Goal: Task Accomplishment & Management: Complete application form

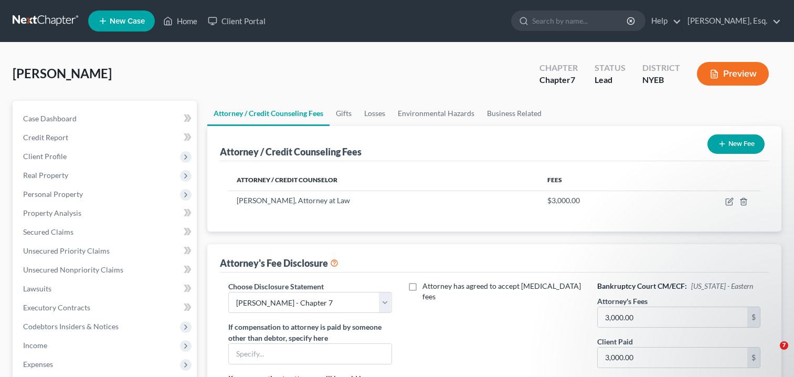
select select "0"
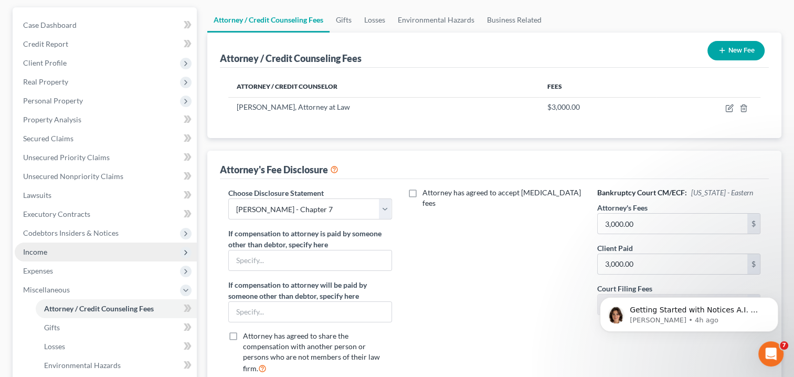
scroll to position [157, 0]
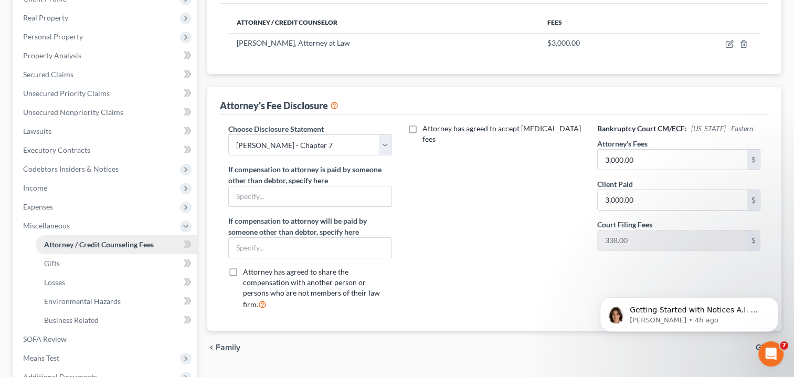
click at [158, 248] on link "Attorney / Credit Counseling Fees" at bounding box center [116, 244] width 161 height 19
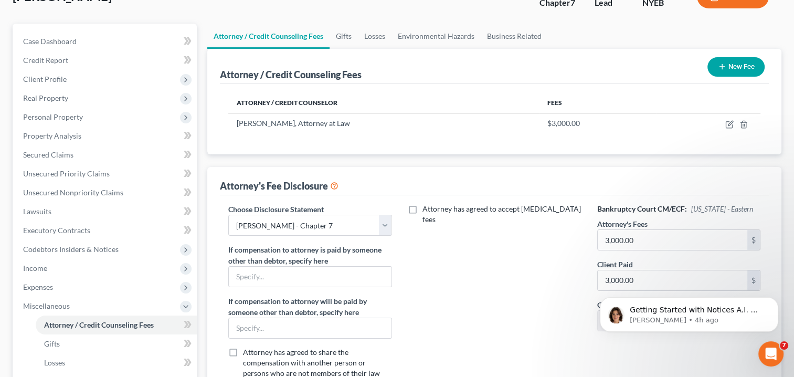
scroll to position [52, 0]
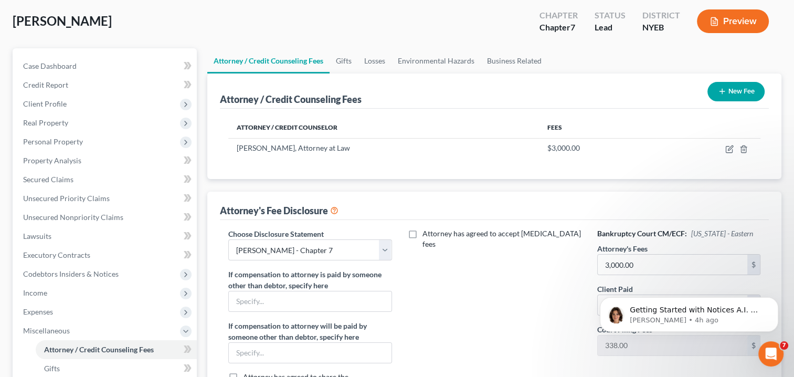
click at [422, 234] on label "Attorney has agreed to accept [MEDICAL_DATA] fees" at bounding box center [501, 238] width 159 height 21
click at [426, 234] on input "Attorney has agreed to accept [MEDICAL_DATA] fees" at bounding box center [429, 231] width 7 height 7
click at [422, 231] on label "Attorney has agreed to accept [MEDICAL_DATA] fees" at bounding box center [501, 238] width 159 height 21
click at [426, 231] on input "Attorney has agreed to accept [MEDICAL_DATA] fees" at bounding box center [429, 231] width 7 height 7
checkbox input "false"
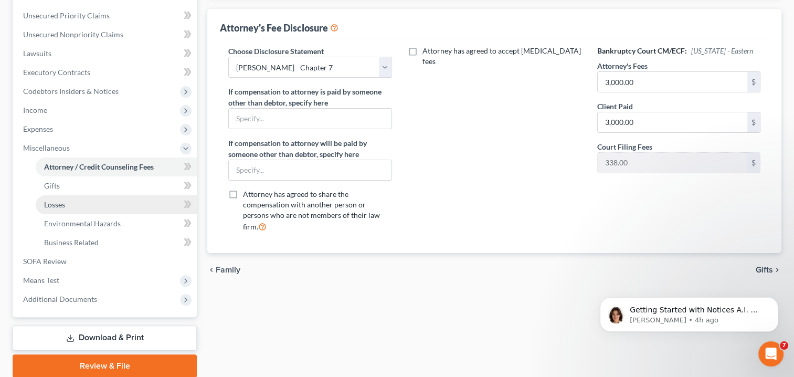
scroll to position [262, 0]
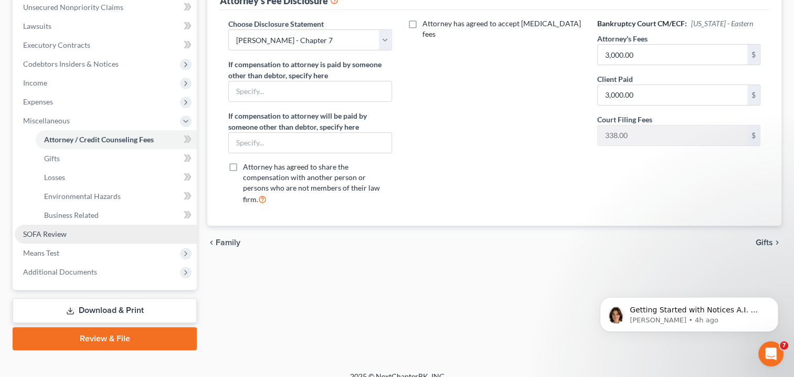
click at [71, 233] on link "SOFA Review" at bounding box center [106, 233] width 182 height 19
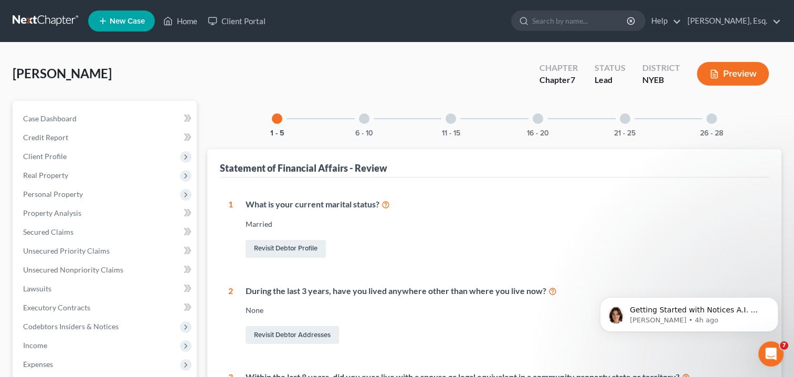
click at [367, 119] on div at bounding box center [364, 118] width 10 height 10
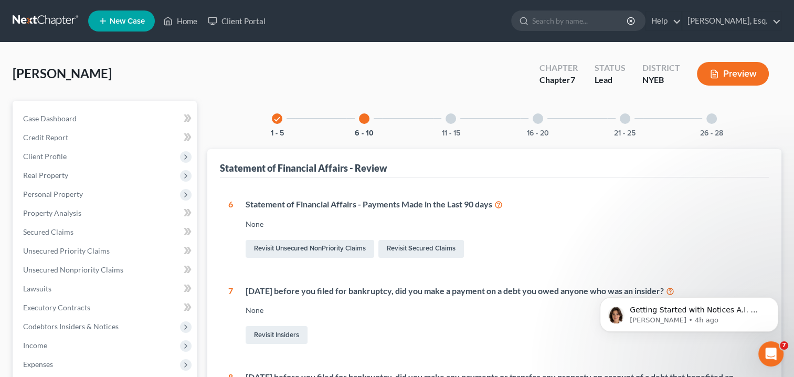
scroll to position [52, 0]
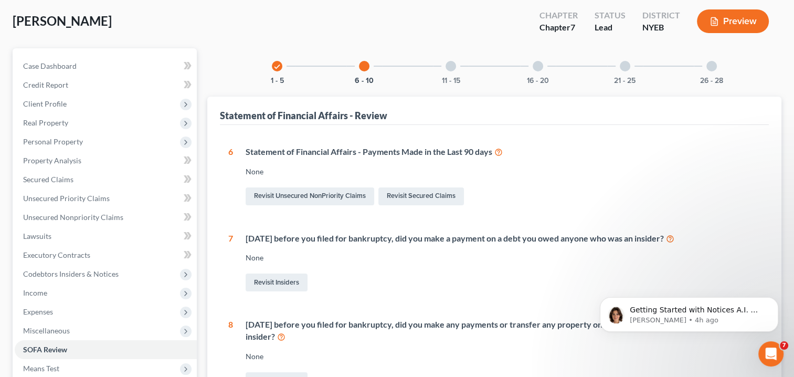
click at [501, 154] on icon at bounding box center [498, 151] width 8 height 10
click at [281, 66] on div "check" at bounding box center [277, 66] width 10 height 10
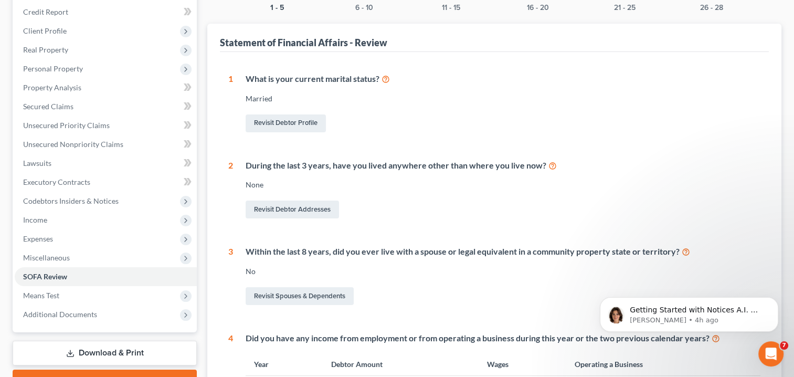
scroll to position [0, 0]
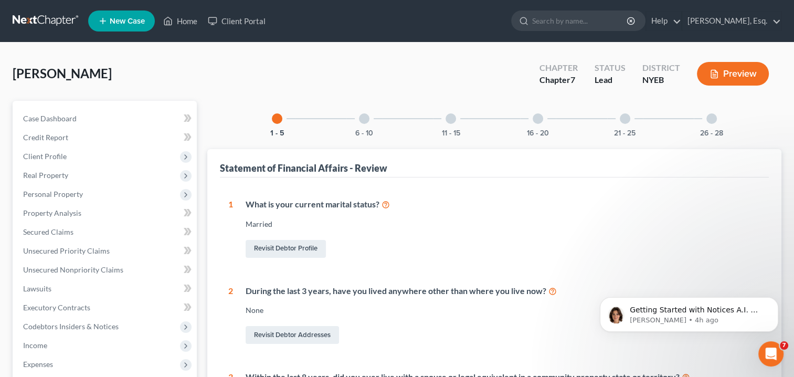
click at [360, 117] on div at bounding box center [364, 118] width 10 height 10
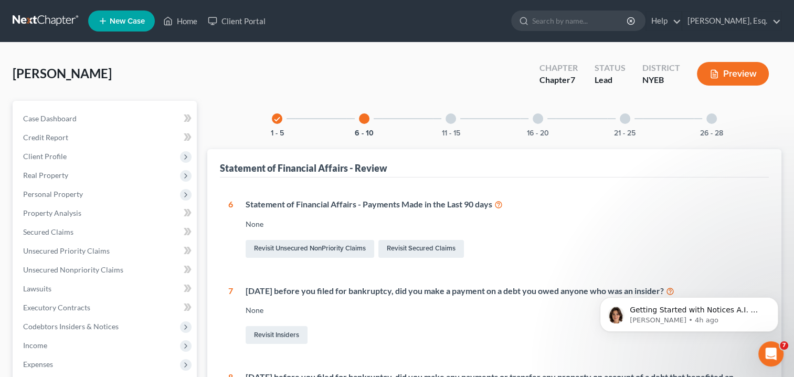
click at [450, 117] on div at bounding box center [450, 118] width 10 height 10
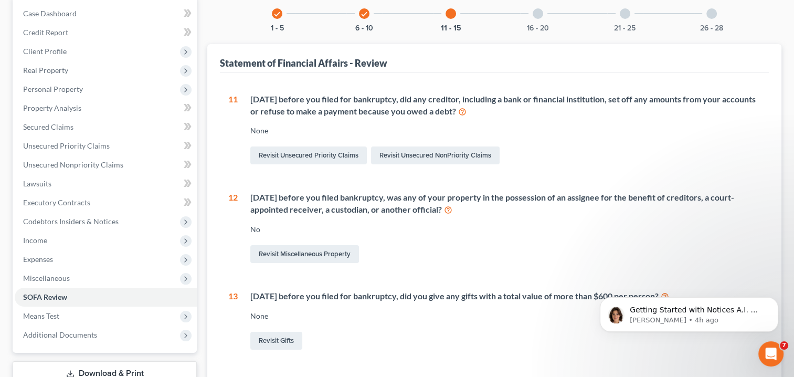
scroll to position [157, 0]
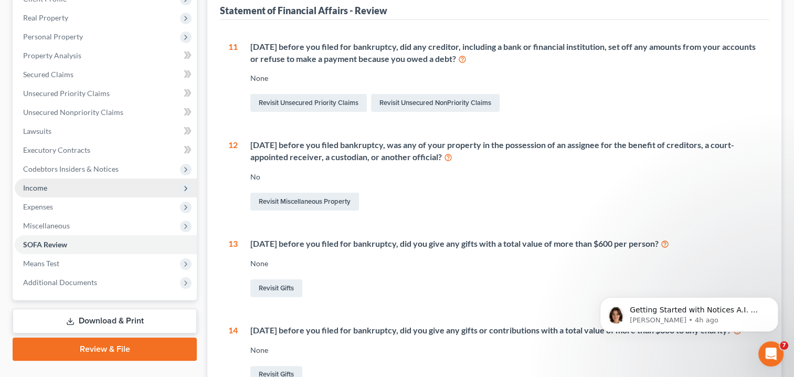
click at [56, 188] on span "Income" at bounding box center [106, 187] width 182 height 19
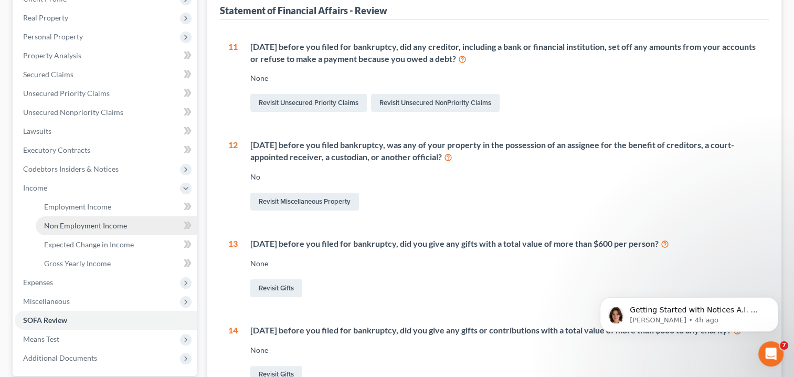
click at [84, 222] on span "Non Employment Income" at bounding box center [85, 225] width 83 height 9
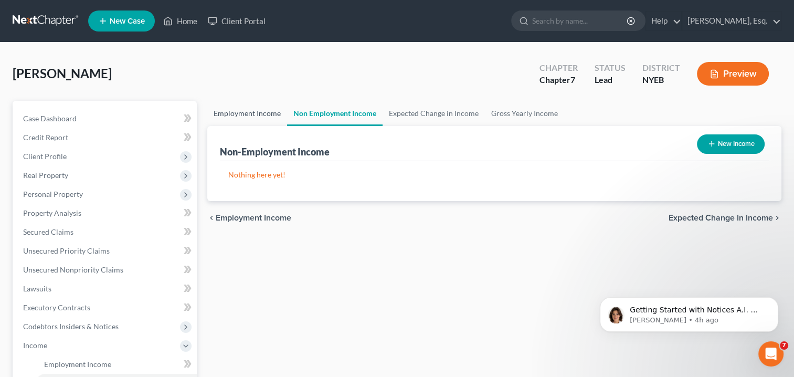
click at [248, 110] on link "Employment Income" at bounding box center [247, 113] width 80 height 25
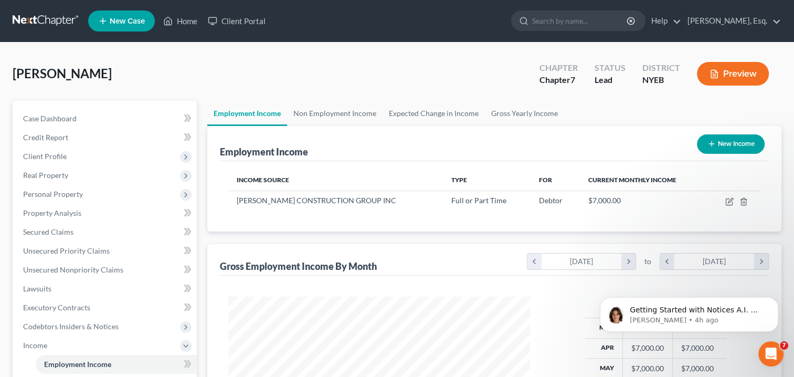
scroll to position [187, 323]
click at [505, 119] on link "Gross Yearly Income" at bounding box center [524, 113] width 79 height 25
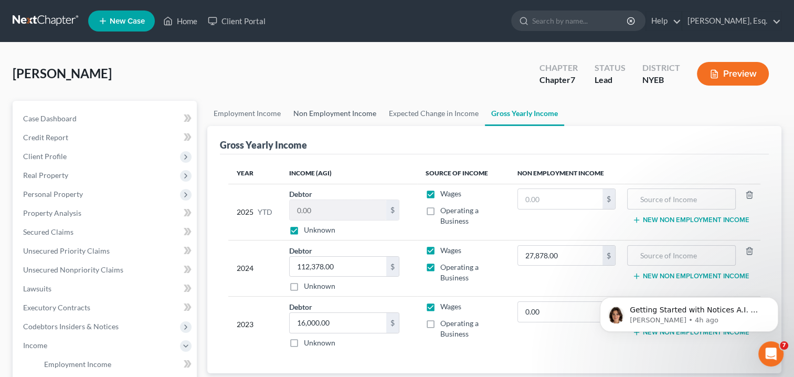
click at [348, 112] on link "Non Employment Income" at bounding box center [334, 113] width 95 height 25
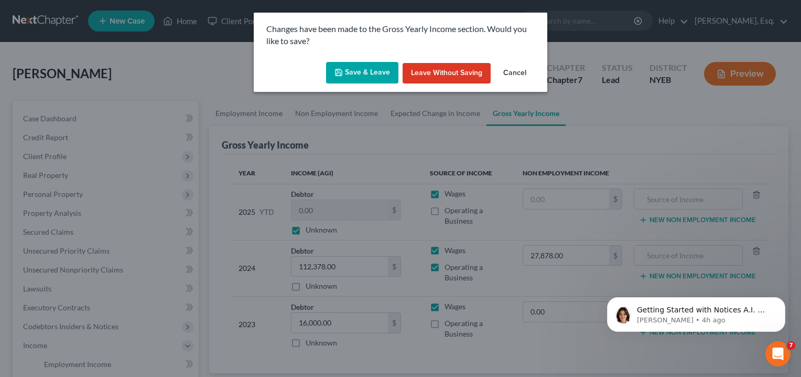
click at [518, 71] on button "Cancel" at bounding box center [515, 73] width 40 height 21
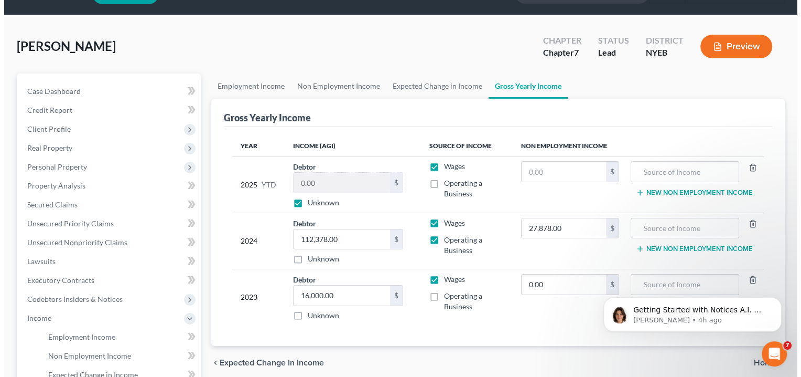
scroll to position [52, 0]
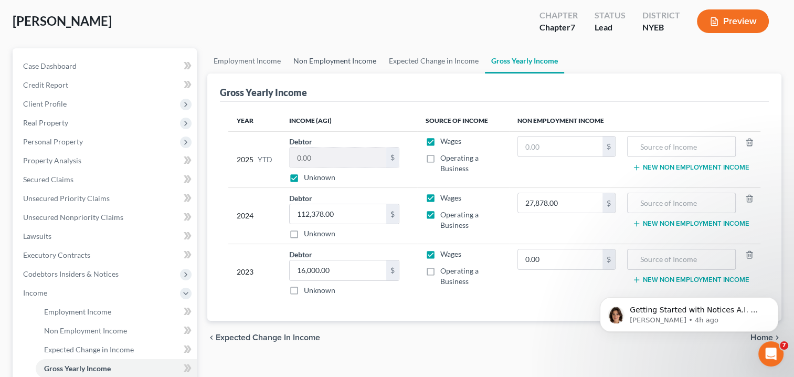
click at [336, 57] on link "Non Employment Income" at bounding box center [334, 60] width 95 height 25
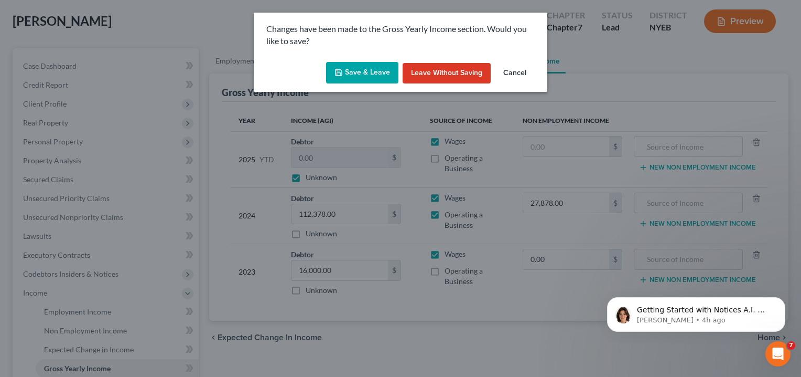
click at [359, 70] on button "Save & Leave" at bounding box center [362, 73] width 72 height 22
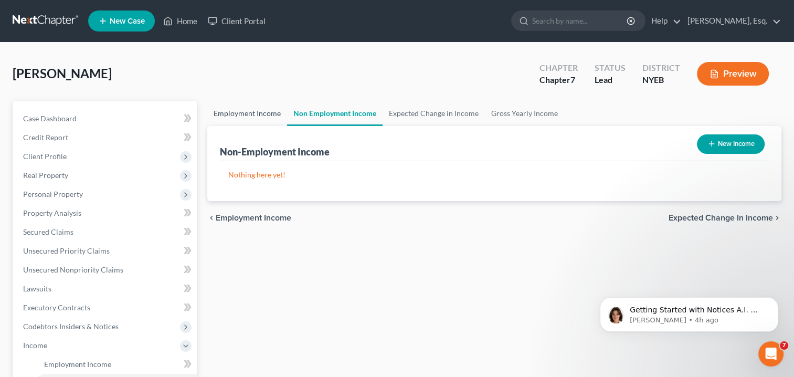
click at [266, 108] on link "Employment Income" at bounding box center [247, 113] width 80 height 25
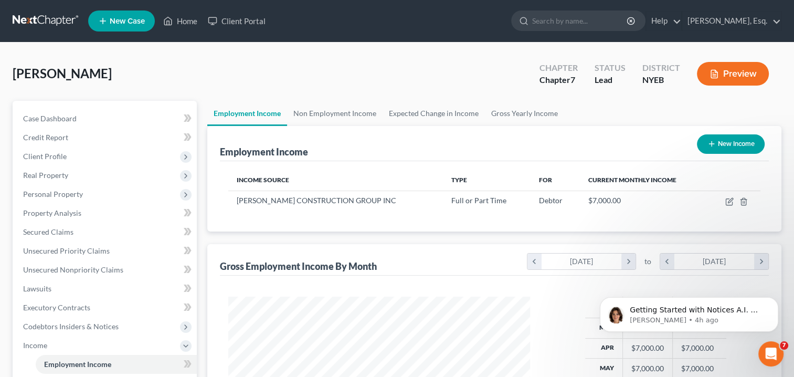
scroll to position [187, 323]
click at [335, 113] on link "Non Employment Income" at bounding box center [334, 113] width 95 height 25
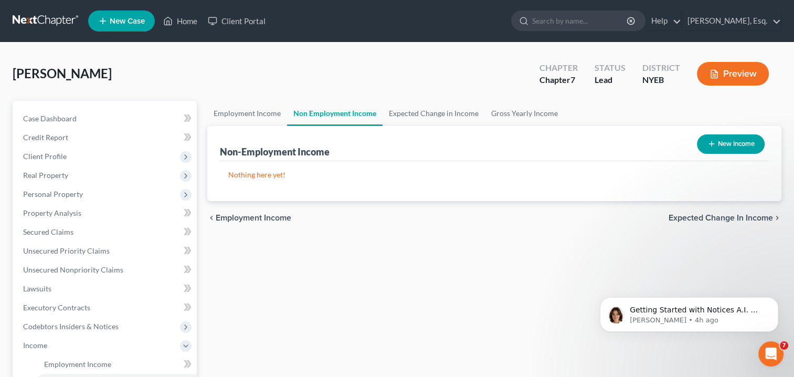
click at [721, 145] on button "New Income" at bounding box center [731, 143] width 68 height 19
select select "0"
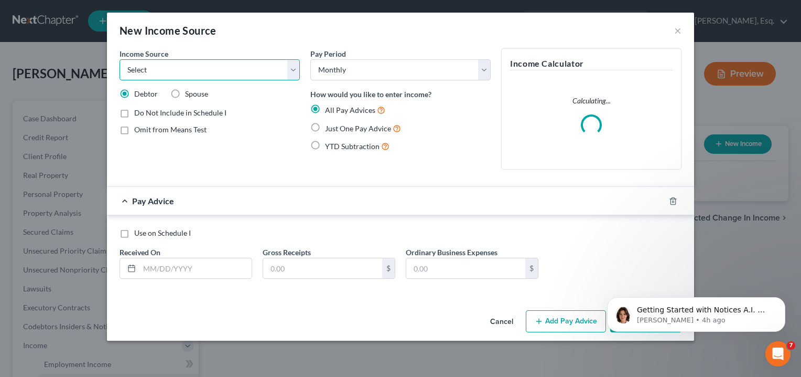
click at [294, 69] on select "Select Unemployment Disability (from employer) Pension Retirement Social Securi…" at bounding box center [210, 69] width 180 height 21
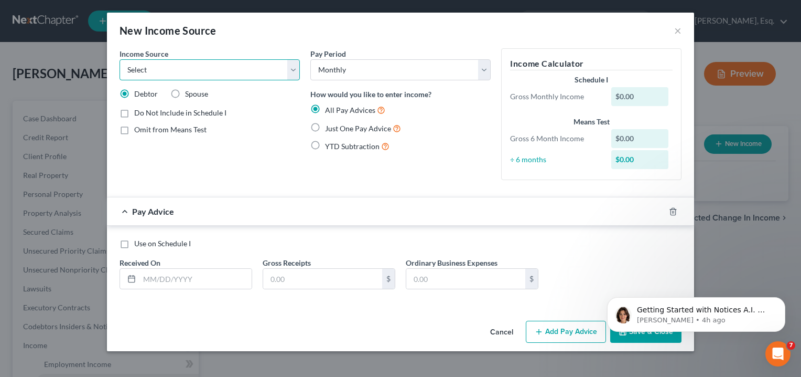
select select "10"
click at [120, 59] on select "Select Unemployment Disability (from employer) Pension Retirement Social Securi…" at bounding box center [210, 69] width 180 height 21
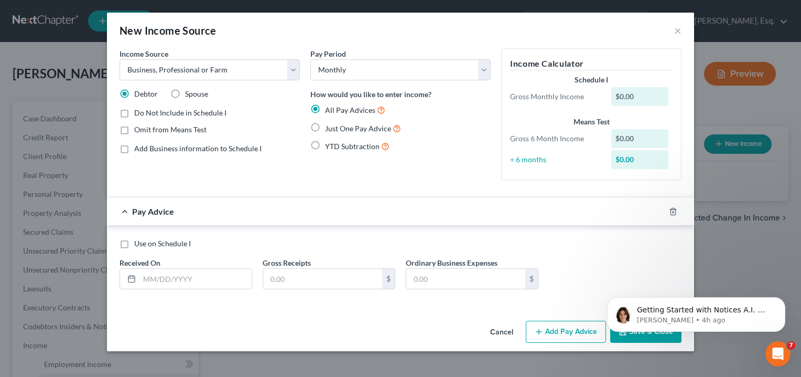
click at [286, 174] on div "Income Source * Select Unemployment Disability (from employer) Pension Retireme…" at bounding box center [209, 118] width 191 height 140
click at [479, 69] on select "Select Monthly Twice Monthly Every Other Week Weekly" at bounding box center [401, 69] width 180 height 21
click at [438, 44] on div "New Income Source ×" at bounding box center [400, 31] width 587 height 36
click at [294, 70] on select "Select Unemployment Disability (from employer) Pension Retirement Social Securi…" at bounding box center [210, 69] width 180 height 21
click at [367, 186] on div "Pay Period Select Monthly Twice Monthly Every Other Week Weekly How would you l…" at bounding box center [400, 118] width 191 height 140
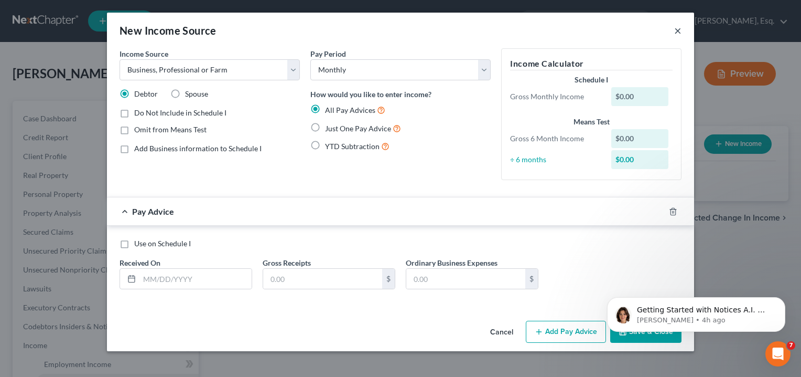
click at [678, 29] on button "×" at bounding box center [678, 30] width 7 height 13
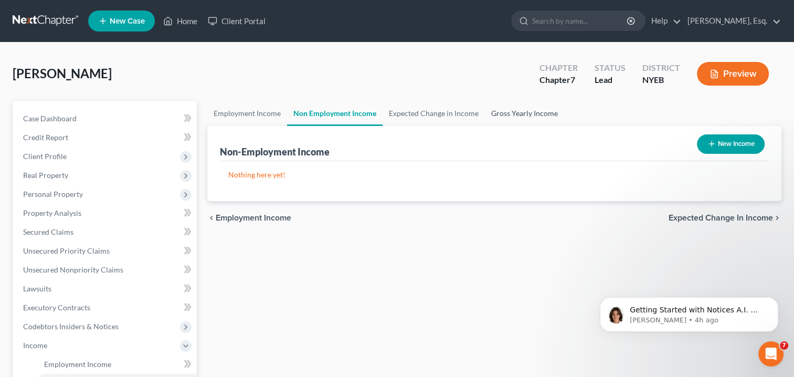
click at [531, 111] on link "Gross Yearly Income" at bounding box center [524, 113] width 79 height 25
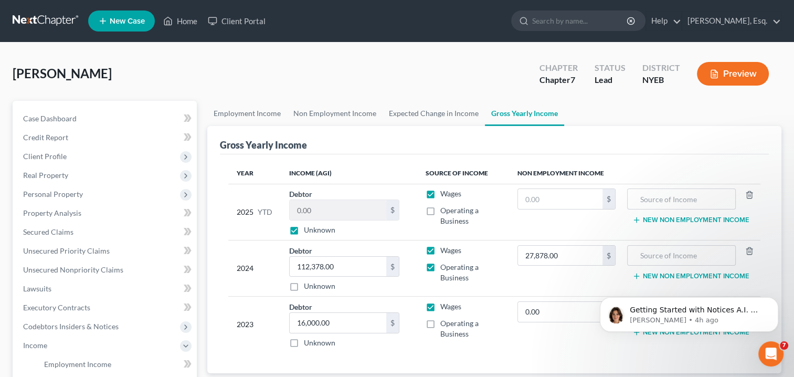
scroll to position [52, 0]
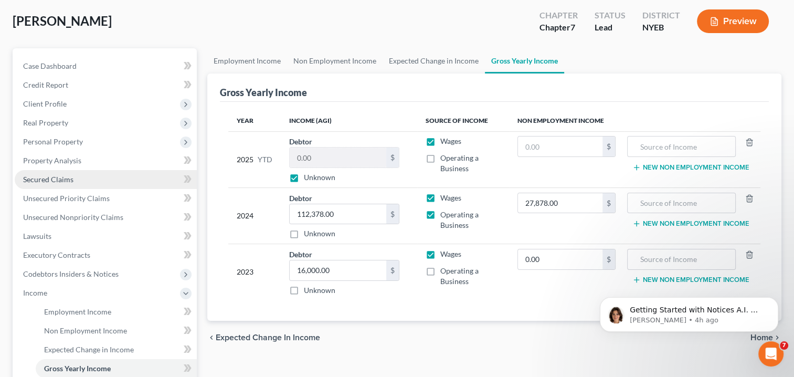
click at [59, 177] on span "Secured Claims" at bounding box center [48, 179] width 50 height 9
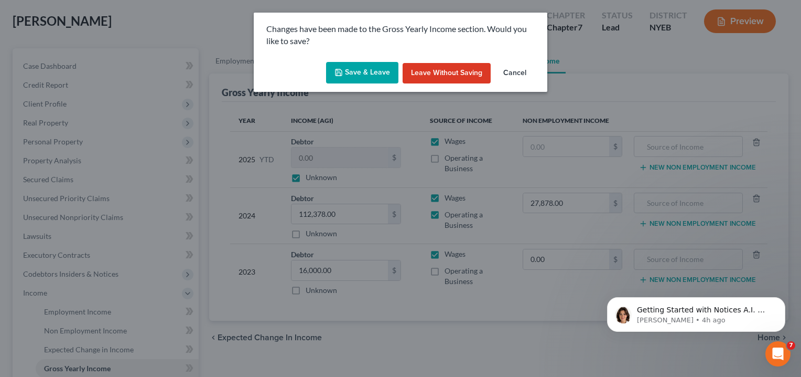
click at [386, 74] on button "Save & Leave" at bounding box center [362, 73] width 72 height 22
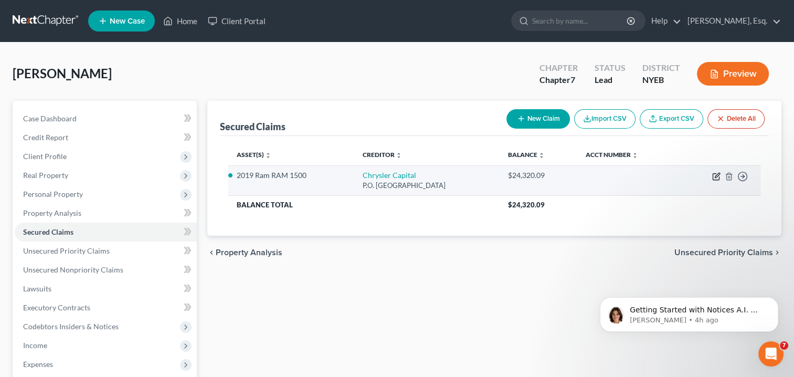
click at [713, 176] on icon "button" at bounding box center [716, 176] width 8 height 8
select select "45"
select select "0"
select select "2"
select select "0"
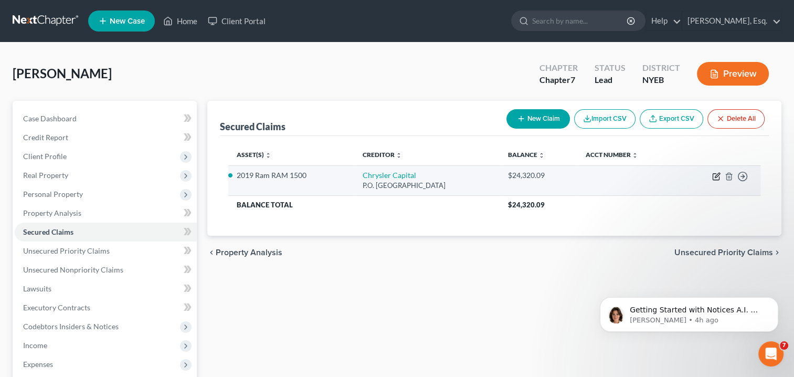
select select "0"
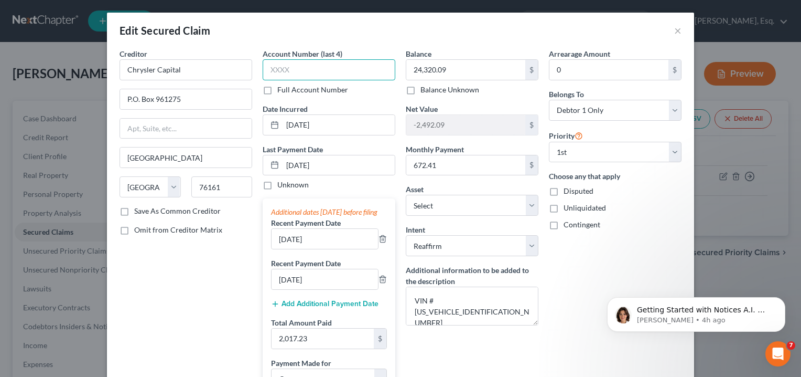
drag, startPoint x: 304, startPoint y: 70, endPoint x: 334, endPoint y: 69, distance: 29.4
click at [334, 69] on input "text" at bounding box center [329, 69] width 133 height 21
type input "7114"
click at [577, 266] on div "Arrearage Amount 0 $ Belongs To * Select Debtor 1 Only Debtor 2 Only Debtor 1 A…" at bounding box center [615, 278] width 143 height 461
click at [587, 284] on div "Arrearage Amount 0 $ Belongs To * Select Debtor 1 Only Debtor 2 Only Debtor 1 A…" at bounding box center [615, 278] width 143 height 461
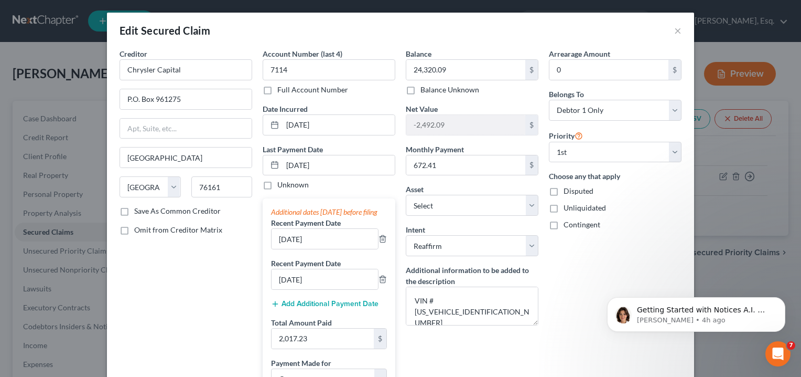
drag, startPoint x: 520, startPoint y: 6, endPoint x: 512, endPoint y: 21, distance: 16.9
click at [514, 12] on div "Edit Secured Claim × Creditor * Chrysler Capital P.O. [GEOGRAPHIC_DATA] [GEOGRA…" at bounding box center [400, 188] width 801 height 377
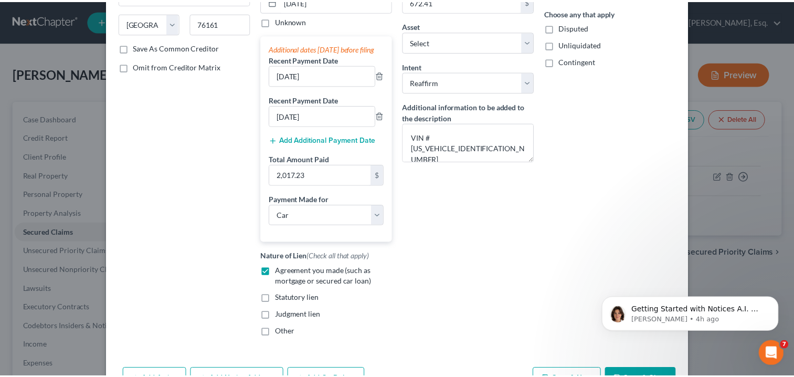
scroll to position [210, 0]
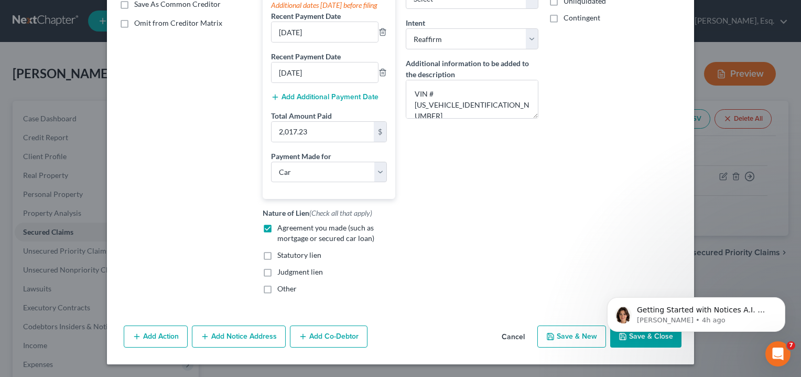
click at [612, 345] on html "Getting Started with Notices A.I. 📫 Notices A.I. is an added feature which will…" at bounding box center [697, 311] width 210 height 73
click at [633, 343] on body "Getting Started with Notices A.I. 📫 Notices A.I. is an added feature which will…" at bounding box center [696, 311] width 201 height 65
click at [637, 345] on html "Getting Started with Notices A.I. 📫 Notices A.I. is an added feature which will…" at bounding box center [697, 311] width 210 height 73
click at [635, 343] on body "Getting Started with Notices A.I. 📫 Notices A.I. is an added feature which will…" at bounding box center [696, 311] width 201 height 65
click at [782, 298] on icon "Dismiss notification" at bounding box center [783, 300] width 6 height 6
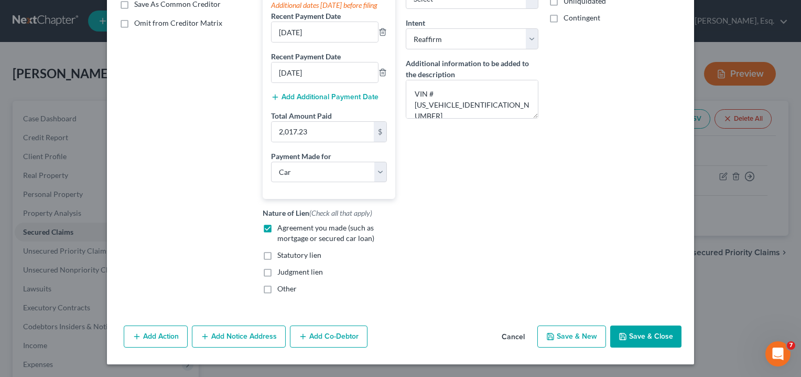
click at [639, 346] on button "Save & Close" at bounding box center [646, 336] width 71 height 22
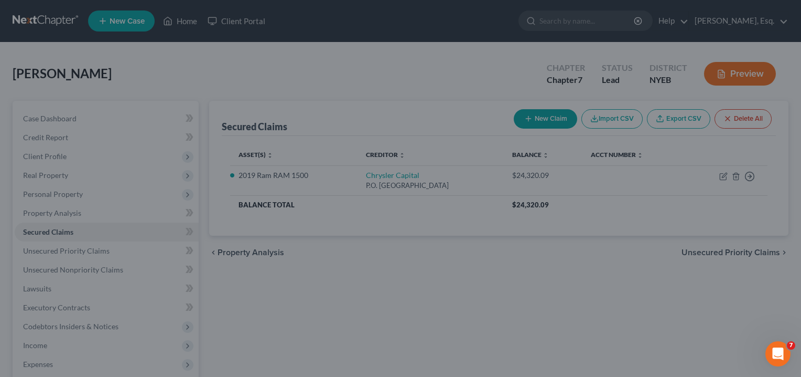
select select "2"
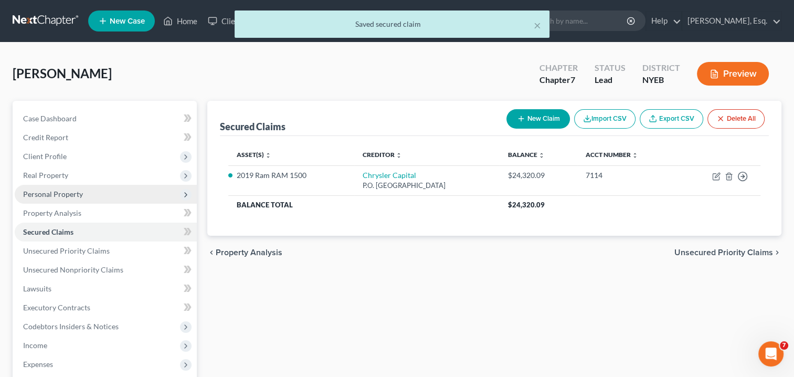
click at [54, 191] on span "Personal Property" at bounding box center [53, 193] width 60 height 9
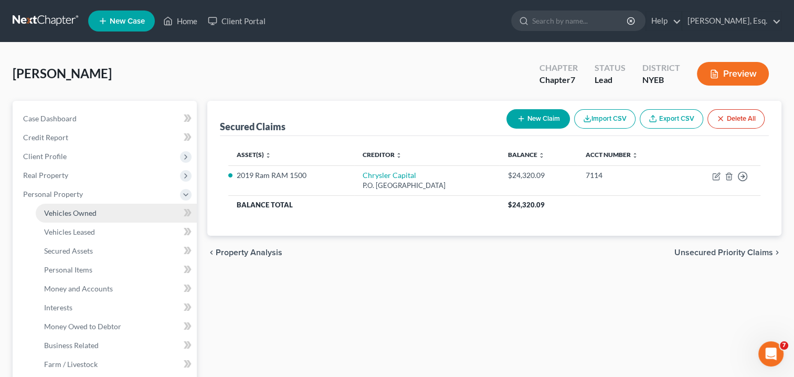
click at [79, 213] on span "Vehicles Owned" at bounding box center [70, 212] width 52 height 9
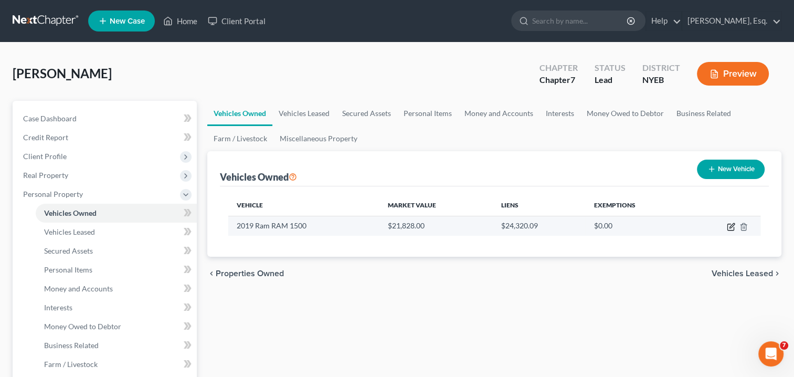
click at [729, 224] on icon "button" at bounding box center [730, 226] width 8 height 8
select select "0"
select select "7"
select select "2"
select select "0"
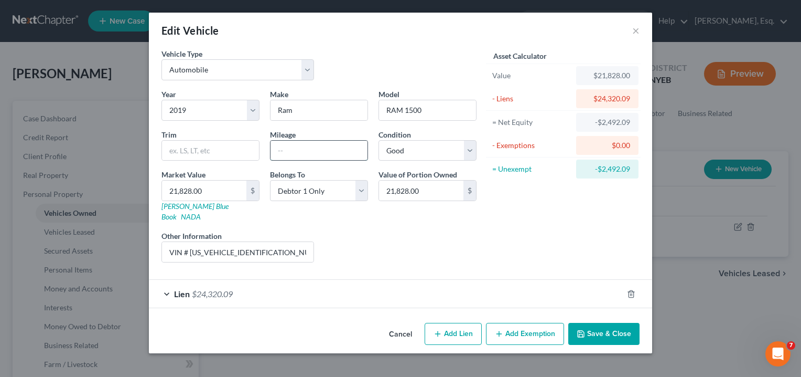
click at [299, 146] on input "text" at bounding box center [319, 151] width 97 height 20
type input "95286"
click at [597, 326] on button "Save & Close" at bounding box center [604, 334] width 71 height 22
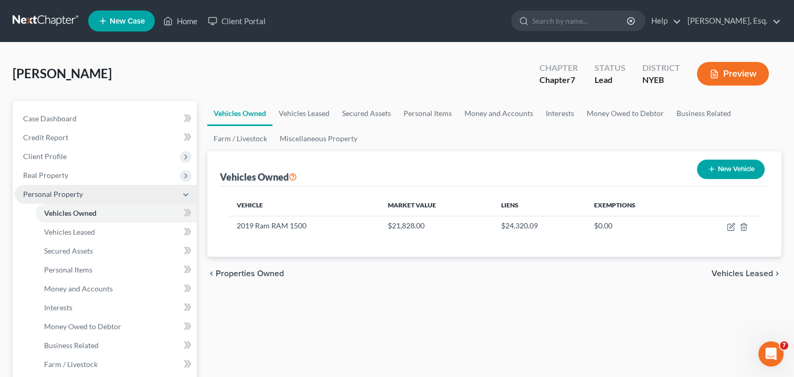
scroll to position [52, 0]
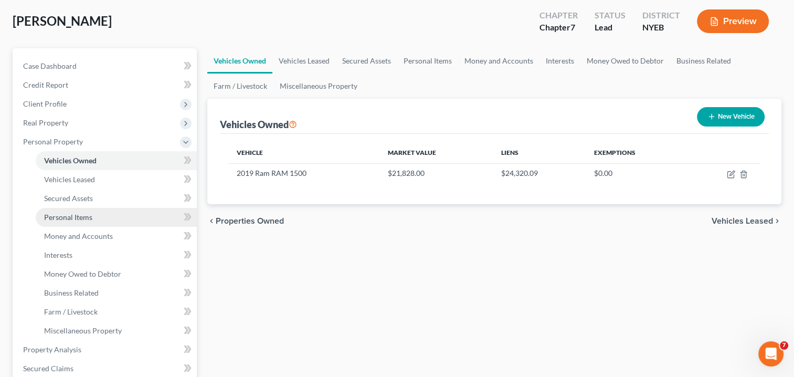
click at [91, 215] on span "Personal Items" at bounding box center [68, 216] width 48 height 9
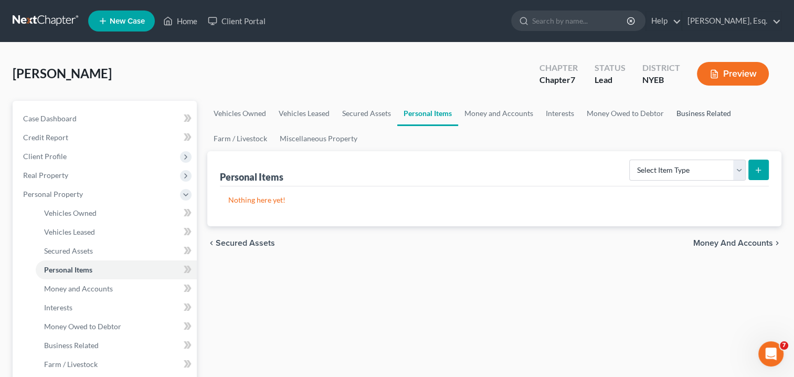
click at [676, 113] on link "Business Related" at bounding box center [703, 113] width 67 height 25
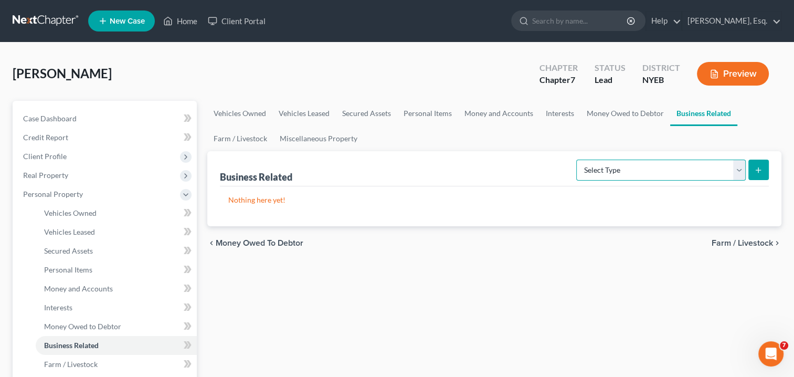
click at [736, 170] on select "Select Type Customer Lists Franchises Inventory Licenses Machinery Office Equip…" at bounding box center [660, 169] width 169 height 21
click at [628, 130] on ul "Vehicles Owned Vehicles Leased Secured Assets Personal Items Money and Accounts…" at bounding box center [494, 126] width 574 height 50
click at [555, 113] on link "Interests" at bounding box center [559, 113] width 41 height 25
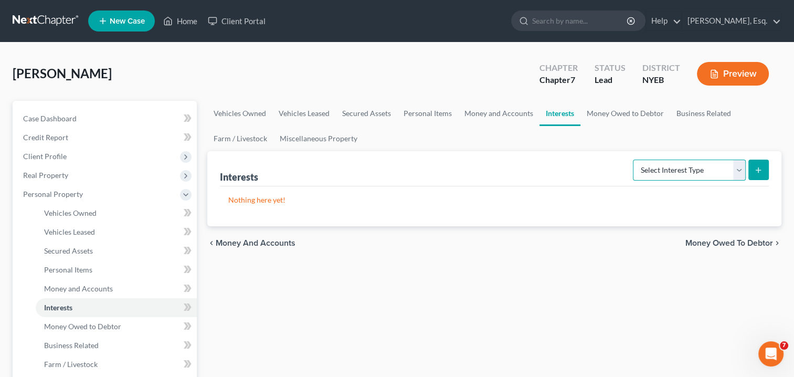
click at [656, 170] on select "Select Interest Type 401K Annuity Bond Education IRA Government Bond Government…" at bounding box center [689, 169] width 113 height 21
select select "stock"
click at [634, 159] on select "Select Interest Type 401K Annuity Bond Education IRA Government Bond Government…" at bounding box center [689, 169] width 113 height 21
click at [758, 167] on icon "submit" at bounding box center [758, 170] width 8 height 8
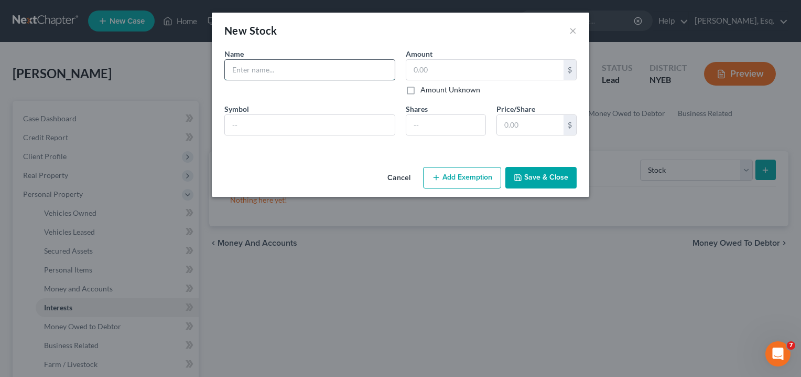
click at [285, 69] on input "text" at bounding box center [310, 70] width 170 height 20
type input "[PERSON_NAME] Construction Group Inc"
click at [262, 116] on input "text" at bounding box center [310, 125] width 170 height 20
type input "none"
click at [446, 129] on input "number" at bounding box center [445, 125] width 79 height 20
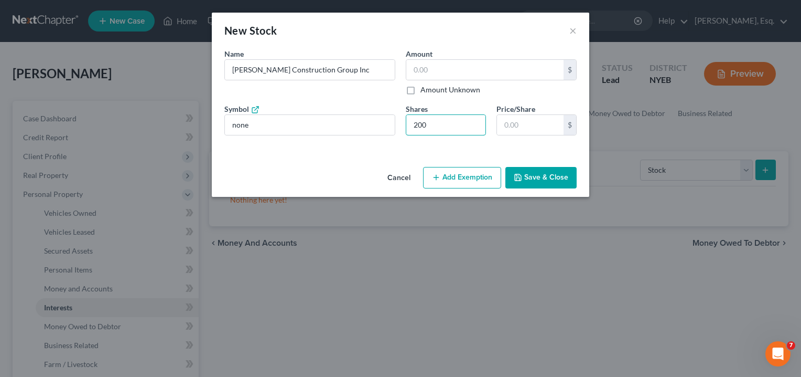
type input "200"
click at [341, 146] on div "An exemption set must first be selected from the Filing Information section. Na…" at bounding box center [401, 105] width 378 height 114
click at [526, 177] on button "Save & Close" at bounding box center [541, 178] width 71 height 22
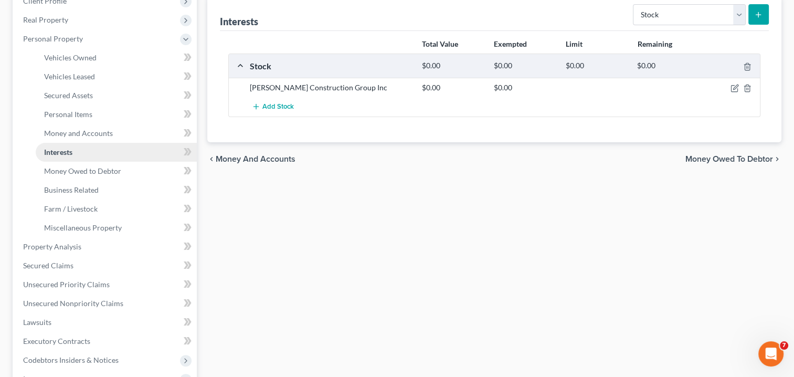
scroll to position [157, 0]
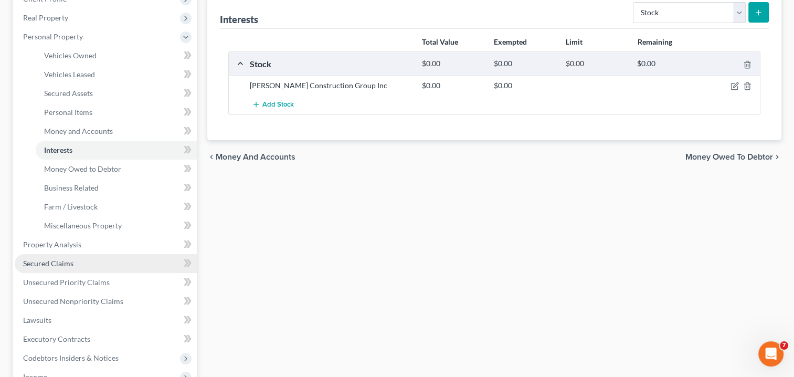
click at [67, 263] on span "Secured Claims" at bounding box center [48, 263] width 50 height 9
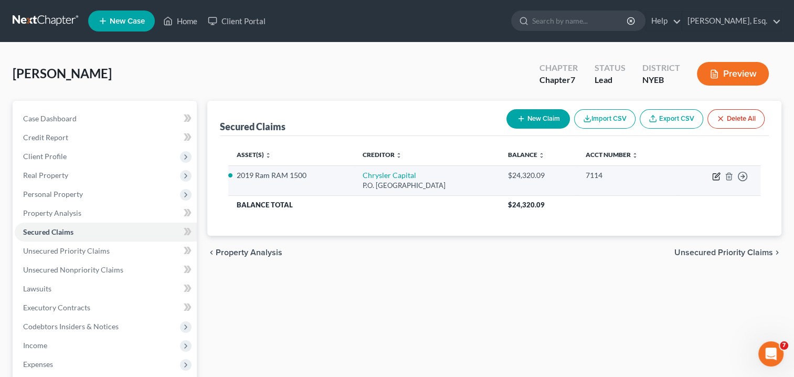
click at [716, 175] on icon "button" at bounding box center [716, 176] width 8 height 8
select select "45"
select select "0"
select select "2"
select select "0"
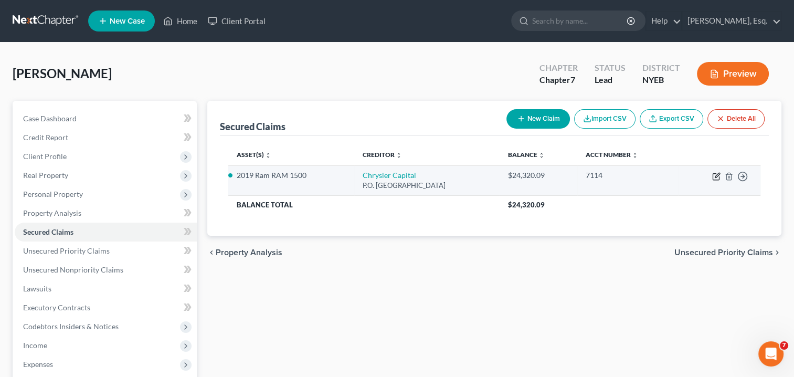
select select "0"
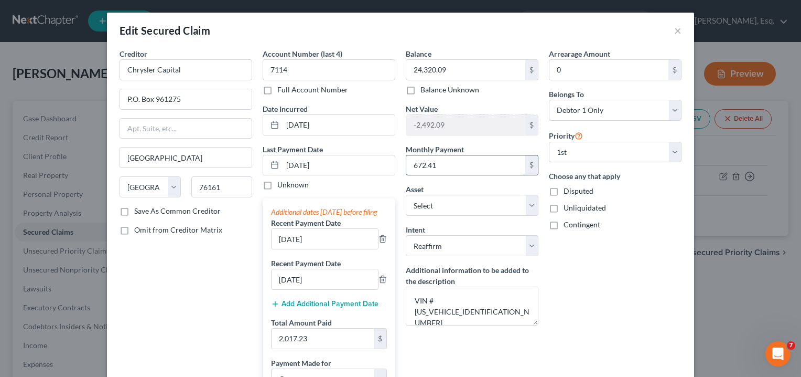
click at [422, 164] on input "672.41" at bounding box center [465, 165] width 119 height 20
click at [423, 164] on input "672.41" at bounding box center [465, 165] width 119 height 20
type input "678.91"
click at [606, 276] on div "Arrearage Amount 0 $ Belongs To * Select Debtor 1 Only Debtor 2 Only Debtor 1 A…" at bounding box center [615, 278] width 143 height 461
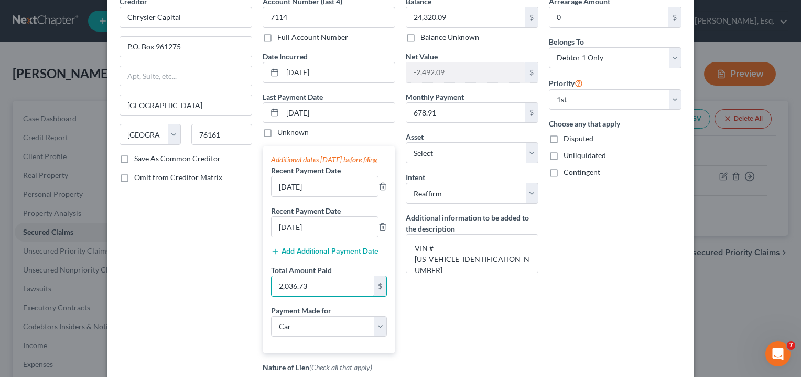
type input "2,036.73"
click at [489, 323] on div "Balance 24,320.09 $ Balance Unknown Balance Undetermined 24,320.09 $ Balance Un…" at bounding box center [472, 226] width 143 height 461
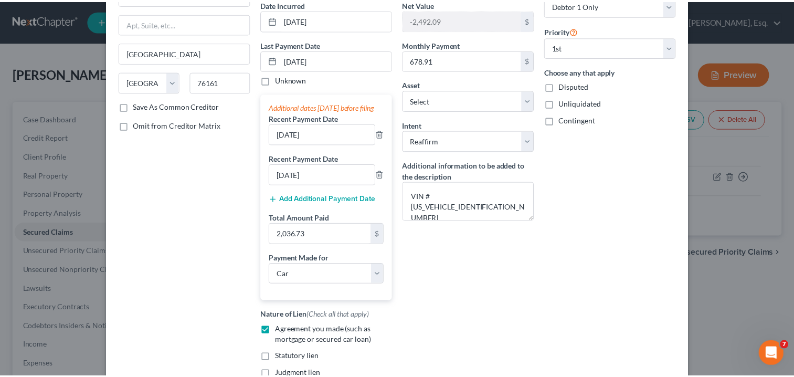
scroll to position [210, 0]
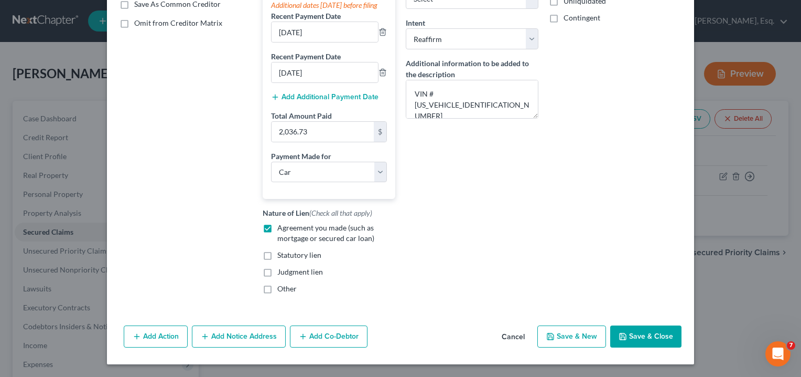
click at [648, 346] on button "Save & Close" at bounding box center [646, 336] width 71 height 22
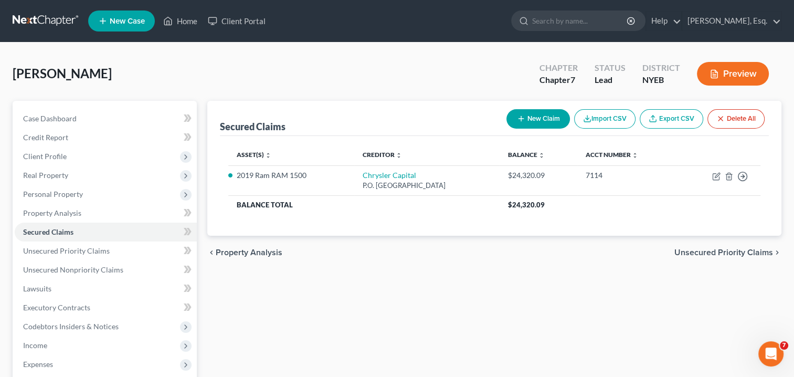
click at [453, 323] on div "Secured Claims New Claim Import CSV Export CSV Delete All Asset(s) expand_more …" at bounding box center [494, 309] width 584 height 417
